Goal: Transaction & Acquisition: Purchase product/service

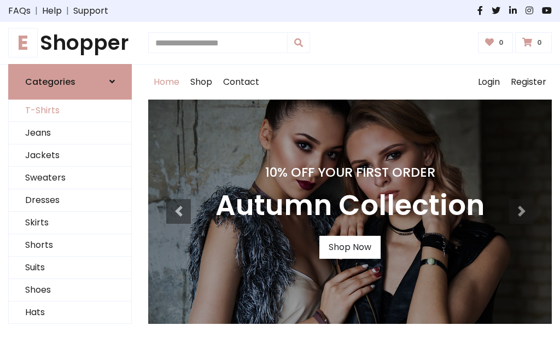
click at [70, 111] on link "T-Shirts" at bounding box center [70, 111] width 123 height 22
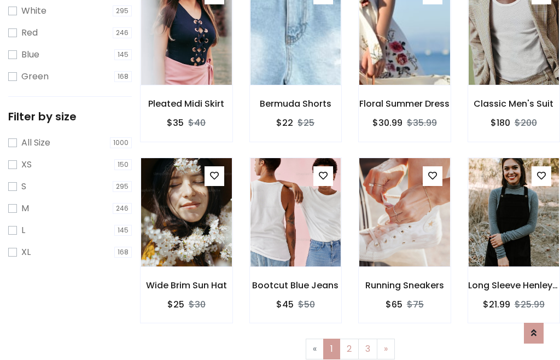
scroll to position [20, 0]
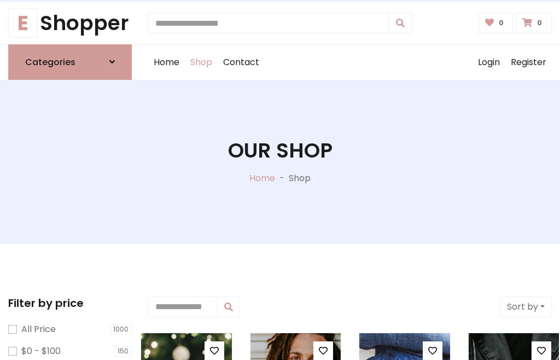
click at [280, 161] on h1 "Our Shop" at bounding box center [280, 150] width 104 height 25
click at [350, 62] on div "Home Shop Contact Log out Login Register" at bounding box center [350, 62] width 404 height 35
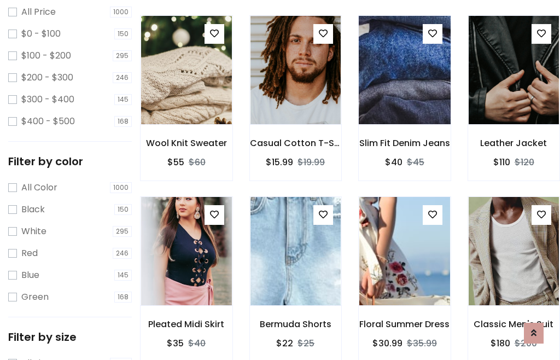
click at [404, 90] on img at bounding box center [404, 70] width 109 height 263
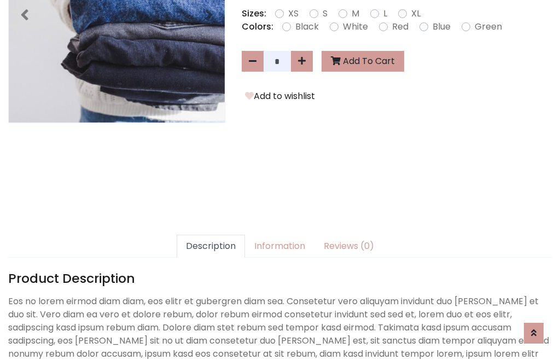
scroll to position [268, 0]
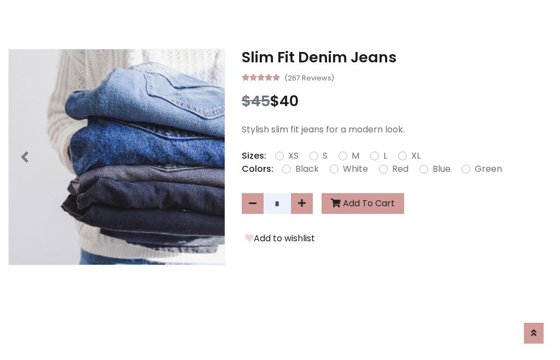
click at [397, 57] on h3 "Slim Fit Denim Jeans" at bounding box center [397, 58] width 310 height 18
